Goal: Find specific page/section: Find specific page/section

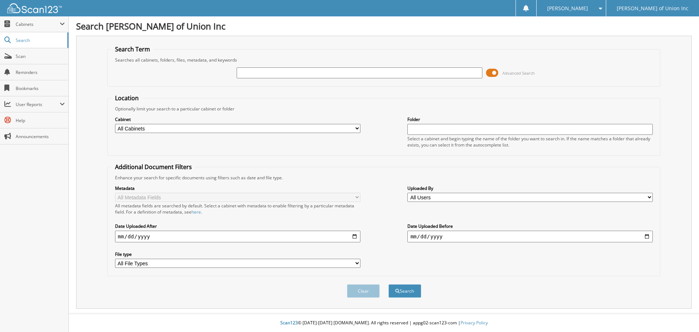
click at [255, 72] on input "text" at bounding box center [359, 72] width 245 height 11
type input "687154"
click at [388, 284] on button "Search" at bounding box center [404, 290] width 33 height 13
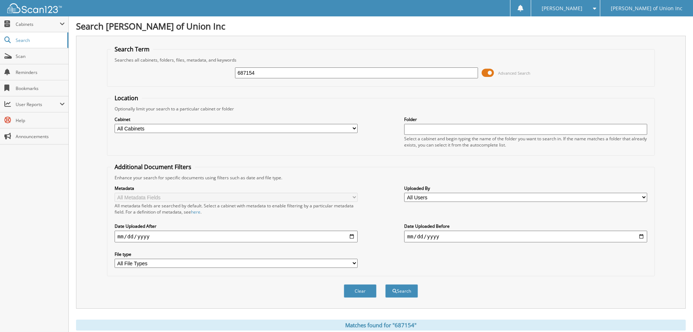
click at [204, 126] on select "All Cabinets ACCOUNTS PAYABLE CAR DEALS CASHIER REPORTS EMPLOYEE HANDBOOK FORMS…" at bounding box center [236, 128] width 243 height 9
select select "1850"
click at [115, 124] on select "All Cabinets ACCOUNTS PAYABLE CAR DEALS CASHIER REPORTS EMPLOYEE HANDBOOK FORMS…" at bounding box center [236, 128] width 243 height 9
click at [403, 291] on button "Search" at bounding box center [401, 290] width 33 height 13
click at [261, 73] on input "687154" at bounding box center [356, 72] width 243 height 11
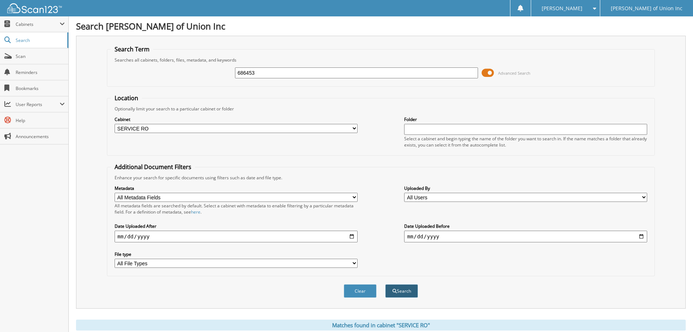
type input "686453"
click at [404, 293] on button "Search" at bounding box center [401, 290] width 33 height 13
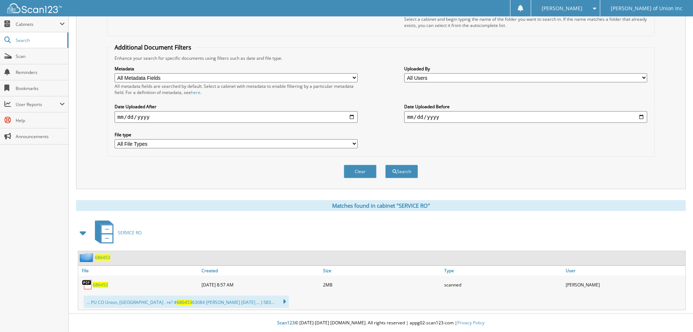
scroll to position [11, 0]
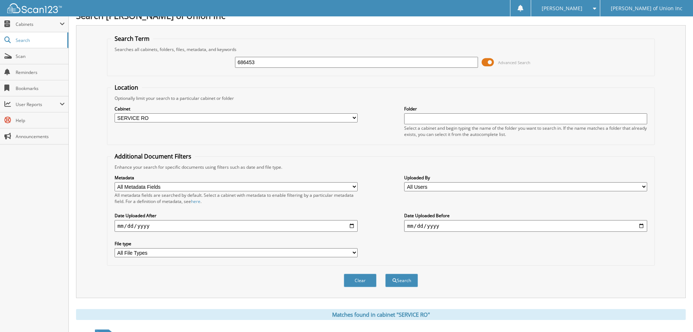
click at [265, 61] on input "686453" at bounding box center [356, 62] width 243 height 11
type input "686995"
click at [385, 273] on button "Search" at bounding box center [401, 279] width 33 height 13
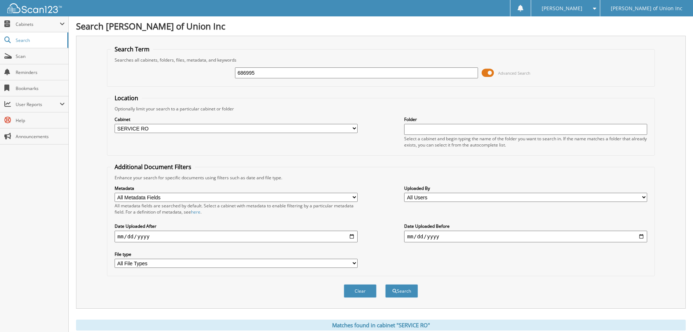
click at [256, 69] on input "686995" at bounding box center [356, 72] width 243 height 11
type input "687026"
click at [385, 284] on button "Search" at bounding box center [401, 290] width 33 height 13
click at [261, 75] on input "687026" at bounding box center [356, 72] width 243 height 11
type input "687016"
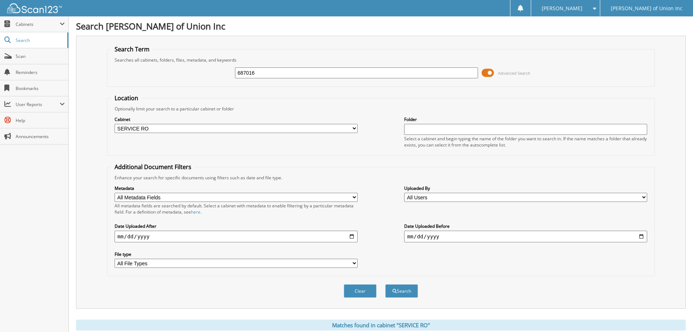
click at [385, 284] on button "Search" at bounding box center [401, 290] width 33 height 13
click at [257, 74] on input "687016" at bounding box center [356, 72] width 243 height 11
type input "687029"
click at [385, 284] on button "Search" at bounding box center [401, 290] width 33 height 13
click at [265, 74] on input "687029" at bounding box center [356, 72] width 243 height 11
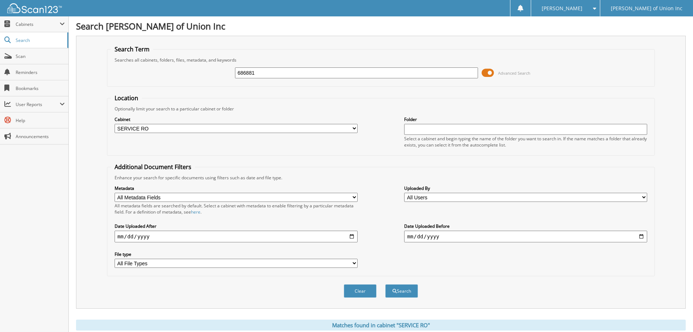
type input "686881"
click at [385, 284] on button "Search" at bounding box center [401, 290] width 33 height 13
click at [268, 74] on input "686881" at bounding box center [356, 72] width 243 height 11
type input "686470"
click at [385, 284] on button "Search" at bounding box center [401, 290] width 33 height 13
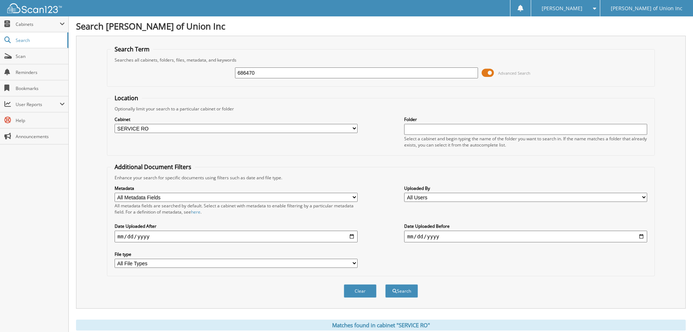
click at [263, 70] on input "686470" at bounding box center [356, 72] width 243 height 11
type input "686678"
click at [385, 284] on button "Search" at bounding box center [401, 290] width 33 height 13
click at [258, 73] on input "686678" at bounding box center [356, 72] width 243 height 11
type input "686931"
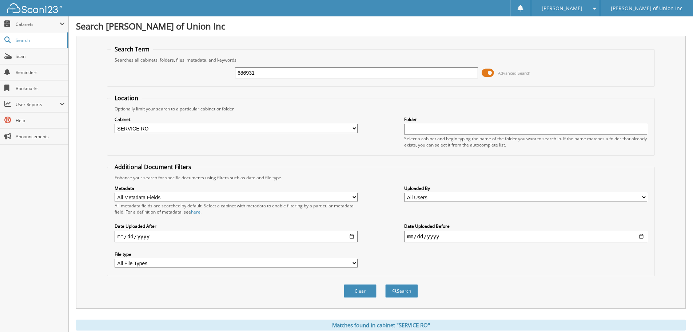
click at [385, 284] on button "Search" at bounding box center [401, 290] width 33 height 13
click at [264, 69] on input "686931" at bounding box center [356, 72] width 243 height 11
type input "686677"
click at [385, 284] on button "Search" at bounding box center [401, 290] width 33 height 13
click at [266, 75] on input "686677" at bounding box center [356, 72] width 243 height 11
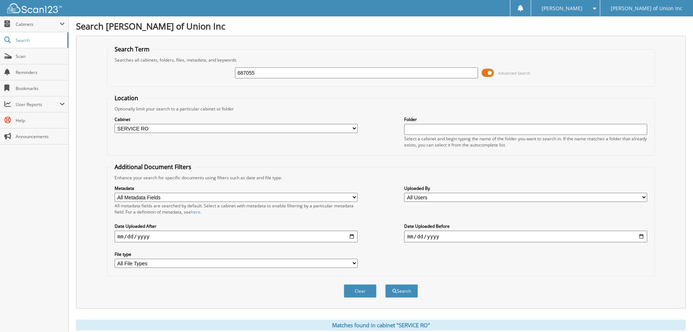
type input "687055"
click at [385, 284] on button "Search" at bounding box center [401, 290] width 33 height 13
click at [259, 71] on input "687055" at bounding box center [356, 72] width 243 height 11
type input "687213"
click at [385, 284] on button "Search" at bounding box center [401, 290] width 33 height 13
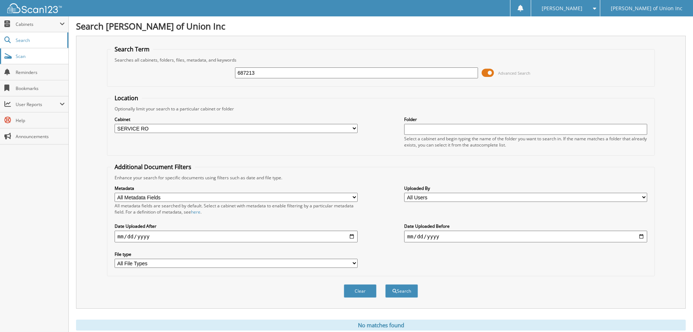
click at [19, 57] on span "Scan" at bounding box center [40, 56] width 49 height 6
